Goal: Task Accomplishment & Management: Use online tool/utility

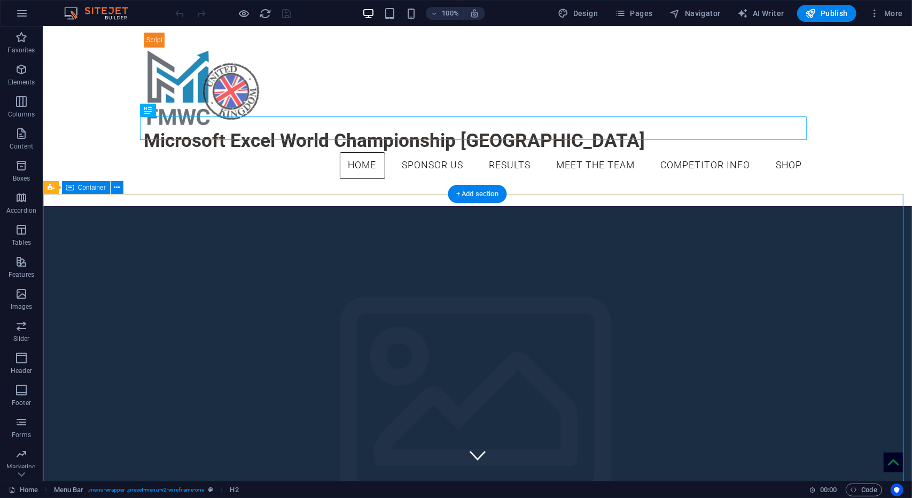
scroll to position [11, 0]
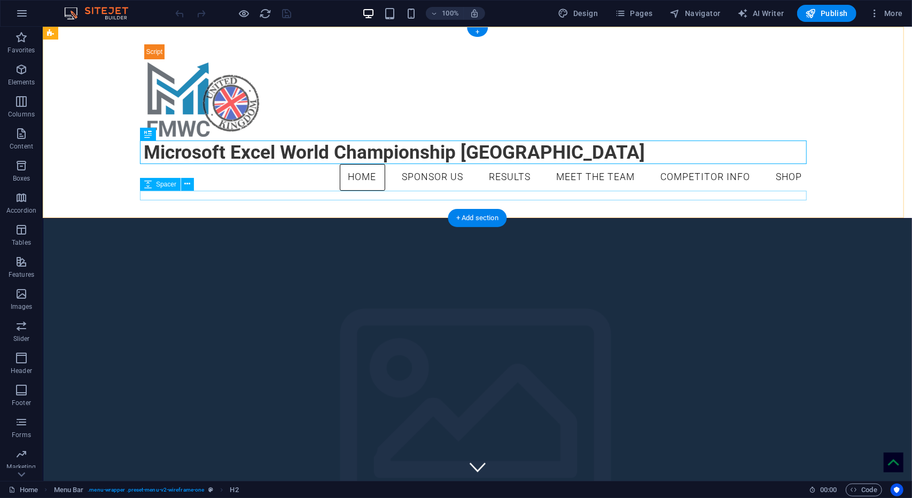
scroll to position [170, 0]
click at [156, 46] on div at bounding box center [477, 47] width 667 height 24
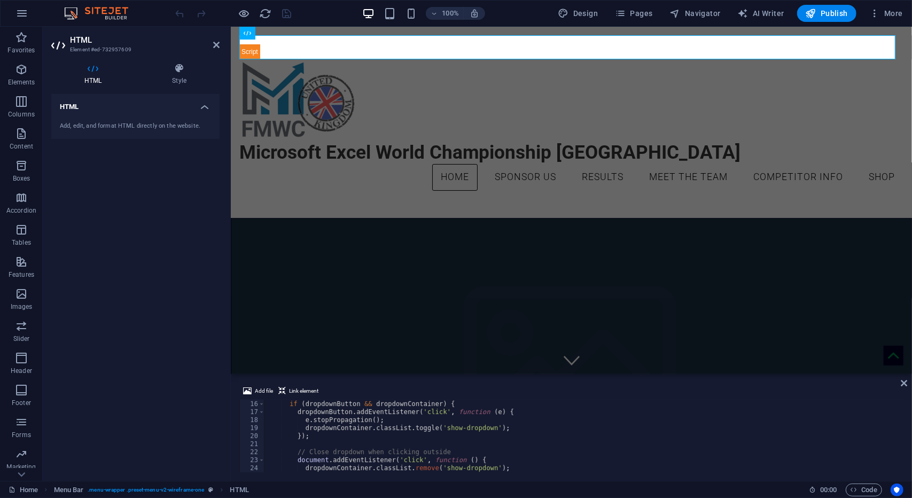
scroll to position [184, 0]
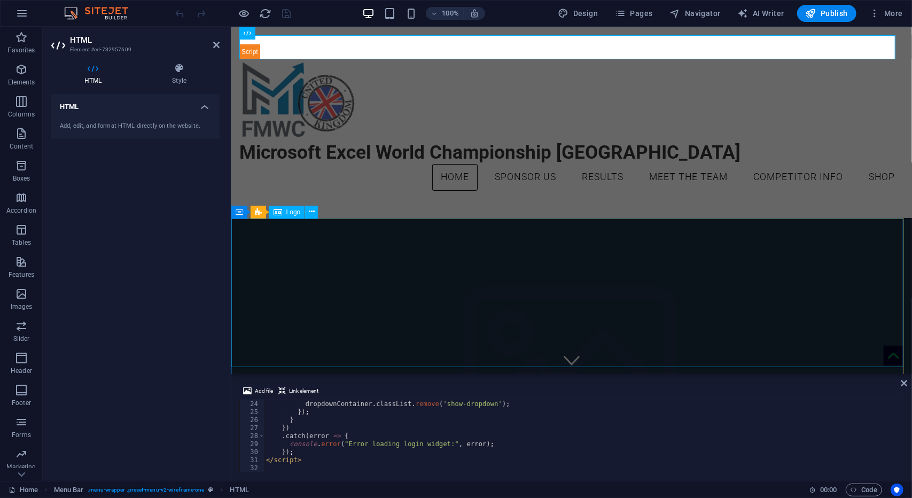
select select "px"
